Goal: Navigation & Orientation: Find specific page/section

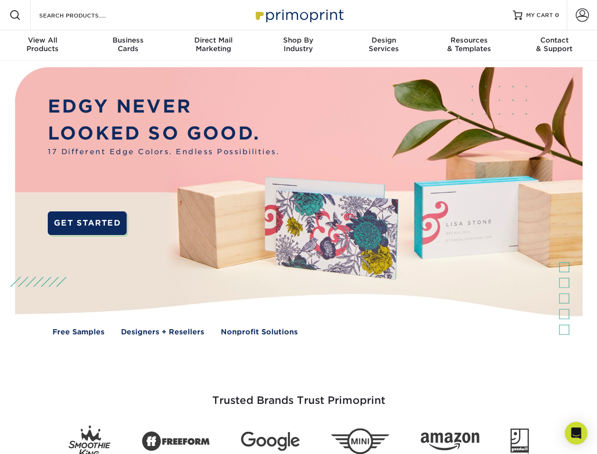
click at [298, 227] on img at bounding box center [298, 207] width 591 height 295
click at [15, 15] on span at bounding box center [14, 14] width 11 height 11
click at [582, 15] on span at bounding box center [582, 15] width 13 height 13
click at [43, 45] on div "View All Products" at bounding box center [42, 44] width 85 height 17
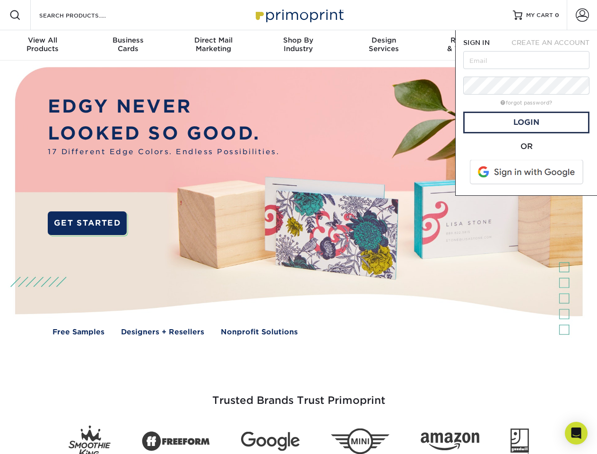
click at [128, 45] on div "Business Cards" at bounding box center [127, 44] width 85 height 17
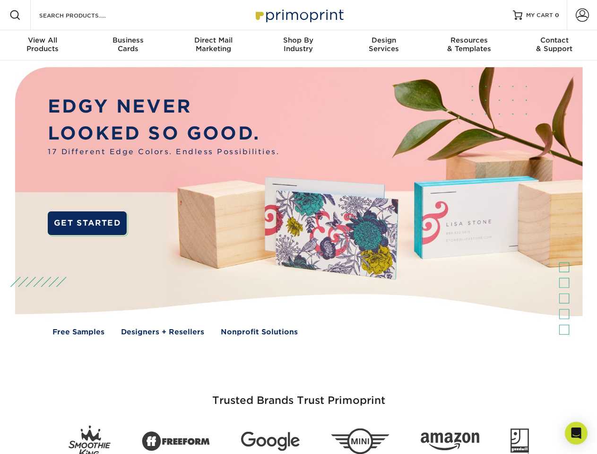
click at [213, 45] on div "Direct Mail Marketing" at bounding box center [213, 44] width 85 height 17
click at [298, 45] on div "Shop By Industry" at bounding box center [298, 44] width 85 height 17
click at [384, 45] on div "Design Services" at bounding box center [383, 44] width 85 height 17
click at [469, 45] on div "Resources & Templates" at bounding box center [468, 44] width 85 height 17
click at [554, 45] on div "Contact & Support" at bounding box center [554, 44] width 85 height 17
